Goal: Task Accomplishment & Management: Manage account settings

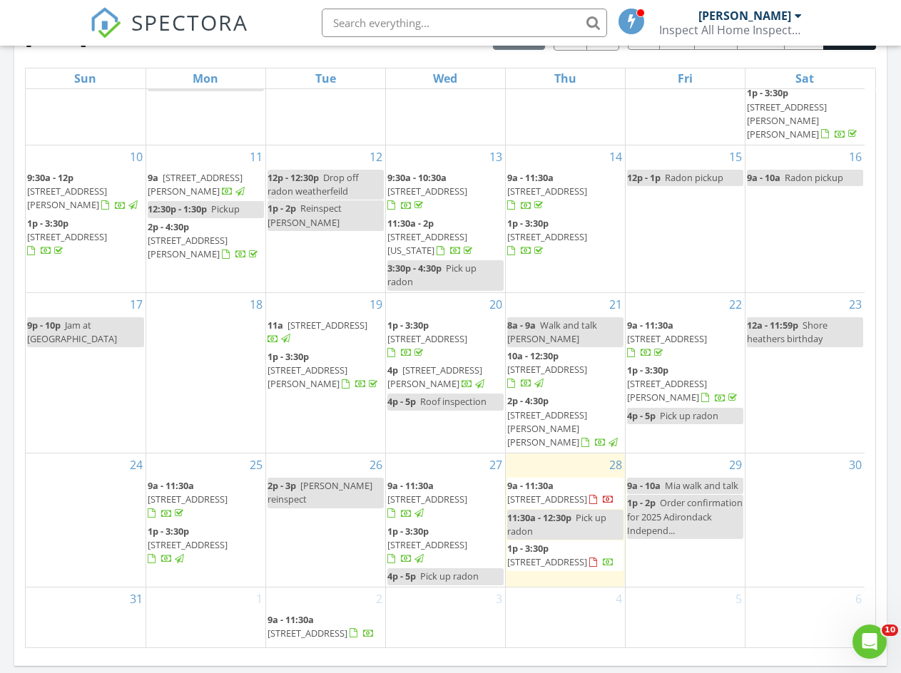
scroll to position [703, 0]
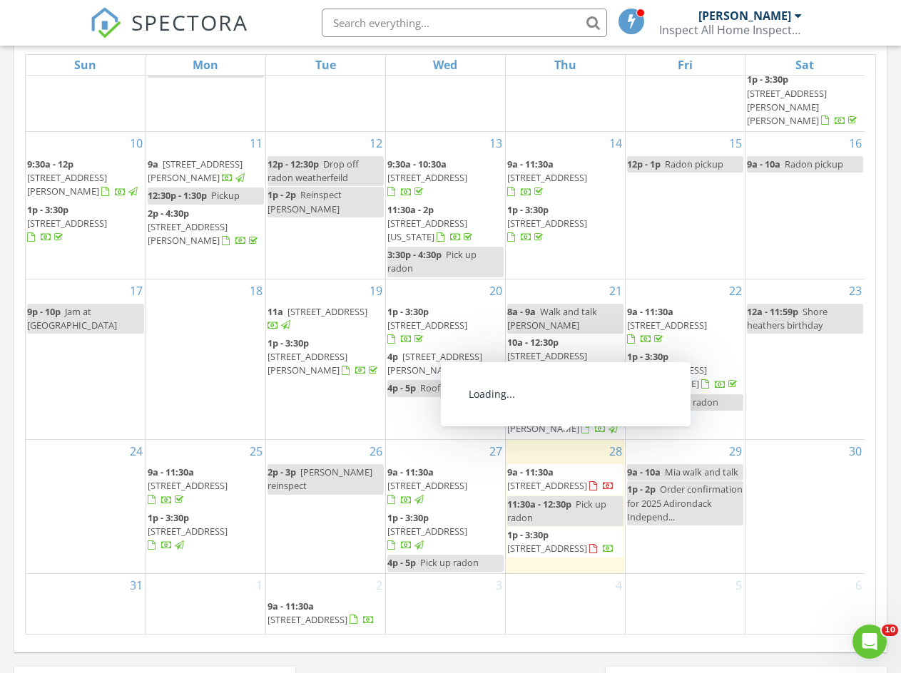
click at [566, 479] on span "[STREET_ADDRESS]" at bounding box center [547, 485] width 80 height 13
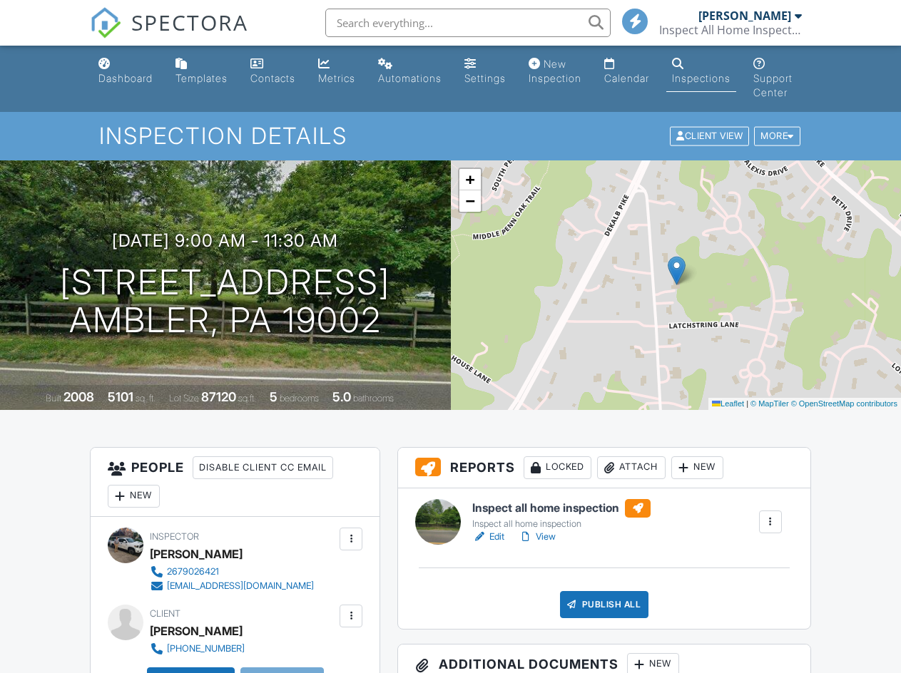
click at [777, 141] on div "More" at bounding box center [777, 136] width 46 height 19
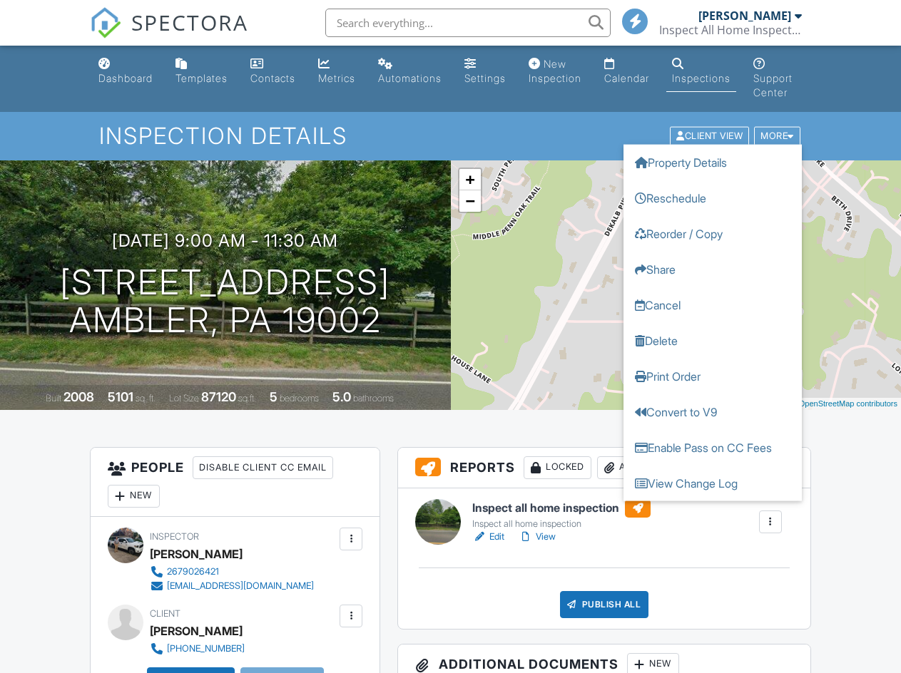
click at [712, 203] on link "Reschedule" at bounding box center [712, 198] width 178 height 36
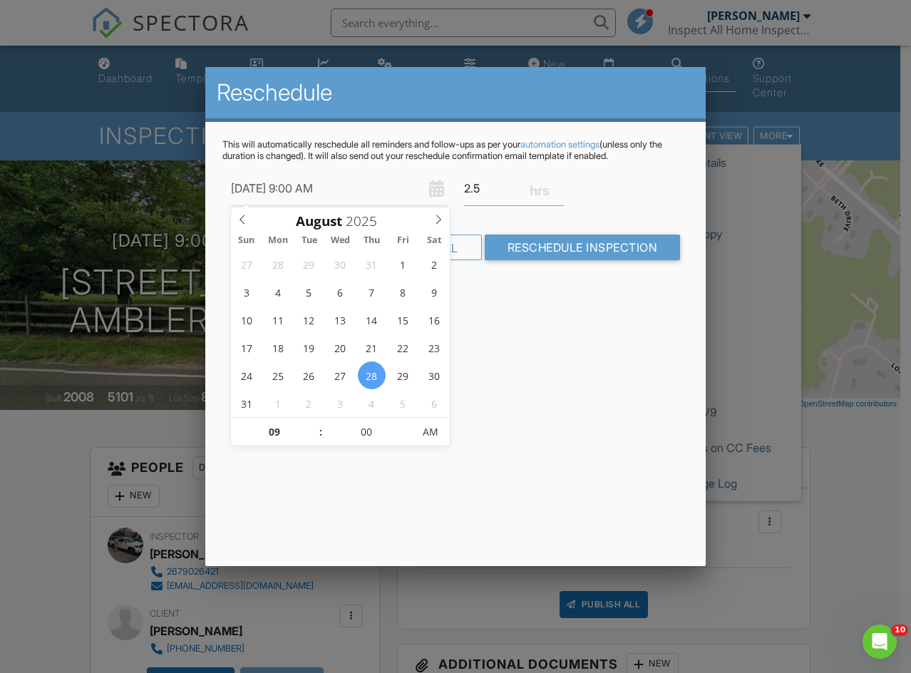
type input "09/05/2025 9:00 AM"
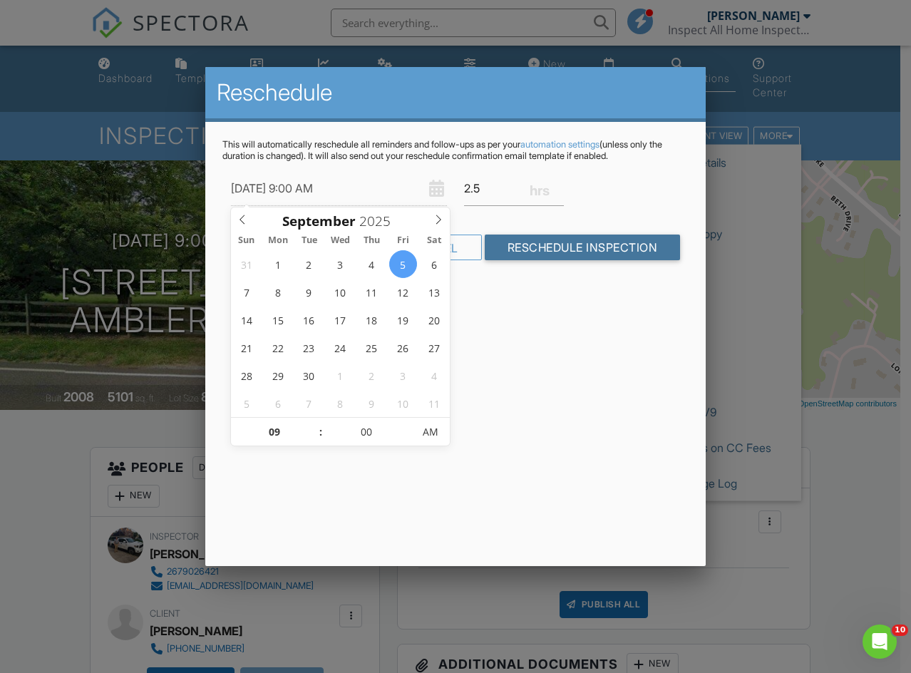
click at [575, 247] on input "Reschedule Inspection" at bounding box center [583, 248] width 196 height 26
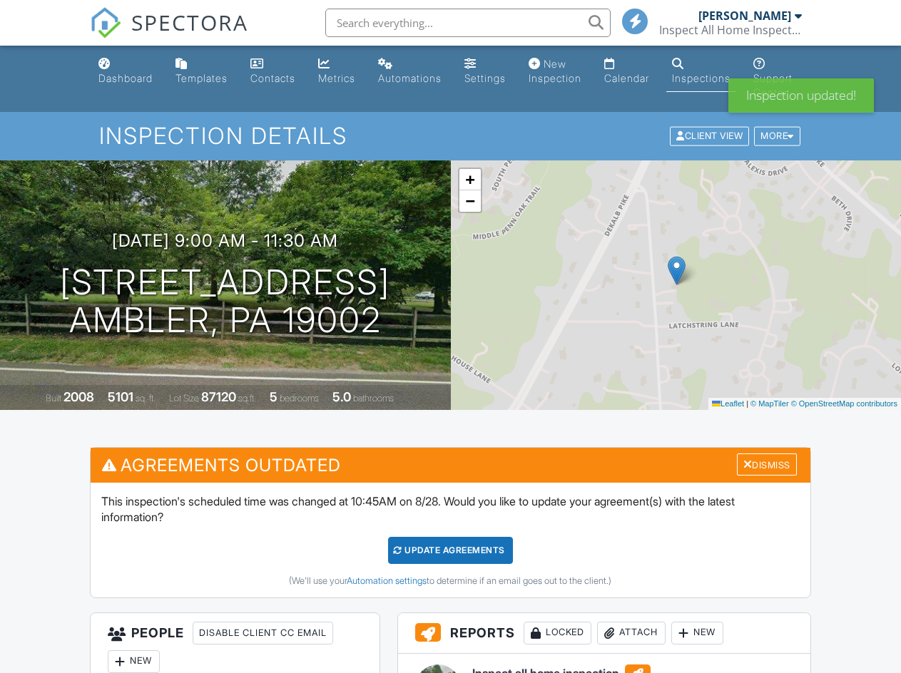
click at [469, 554] on div "Update Agreements" at bounding box center [450, 550] width 125 height 27
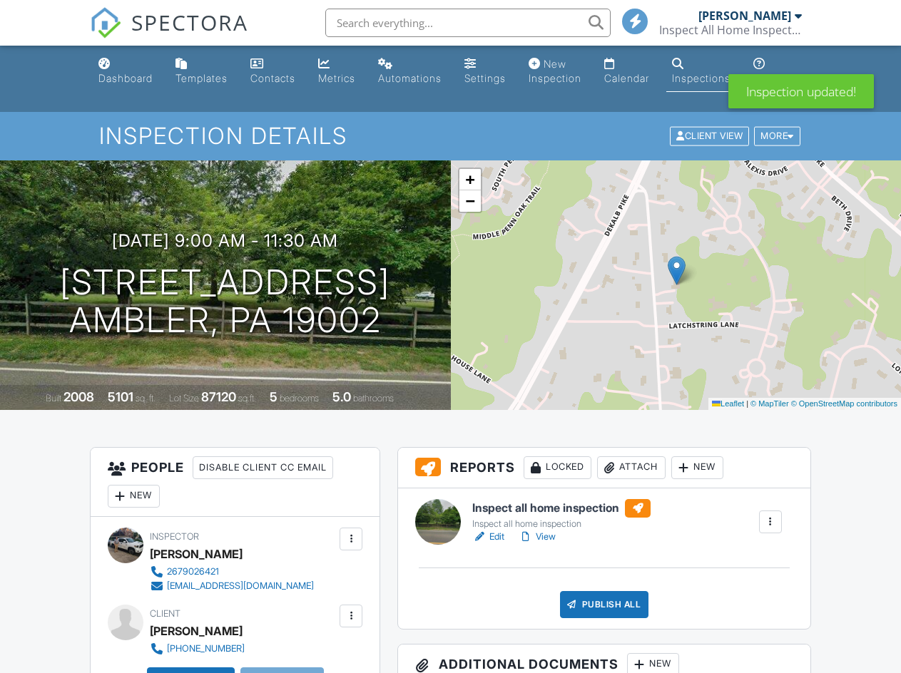
click at [121, 82] on div "Dashboard" at bounding box center [125, 78] width 54 height 12
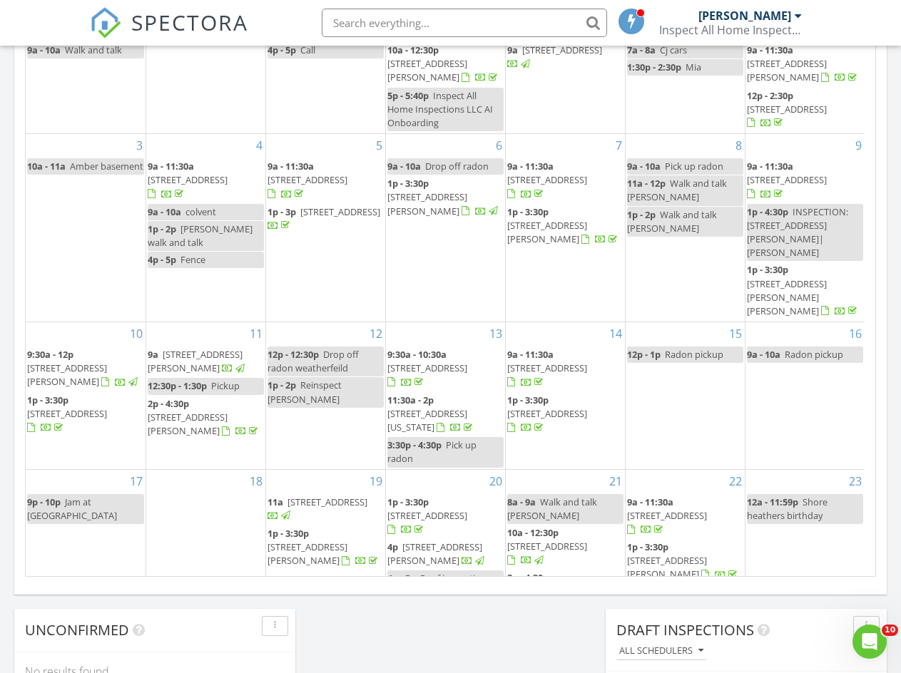
scroll to position [740, 0]
